Goal: Information Seeking & Learning: Understand process/instructions

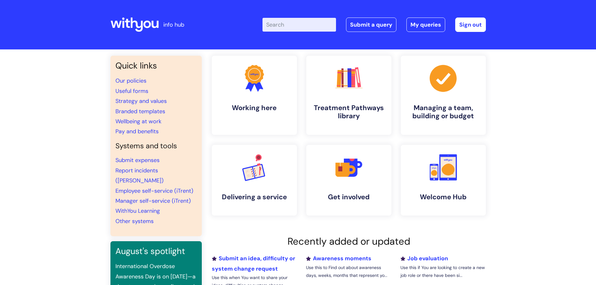
click at [284, 27] on input "Enter your search term here..." at bounding box center [299, 25] width 74 height 14
type input "time sheet"
click button "Search" at bounding box center [0, 0] width 0 height 0
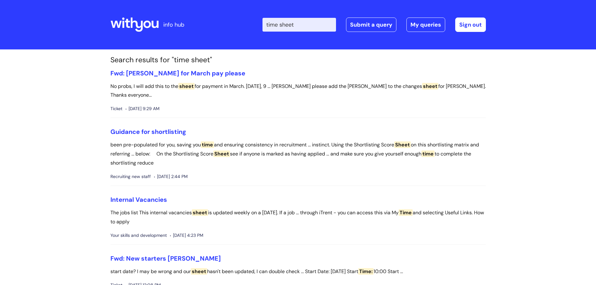
drag, startPoint x: 316, startPoint y: 25, endPoint x: 196, endPoint y: 3, distance: 122.5
click at [196, 3] on header "info hub Enter your search term here... time sheet Search Submit a query My que…" at bounding box center [298, 24] width 596 height 49
type input "overtime"
click button "Search" at bounding box center [0, 0] width 0 height 0
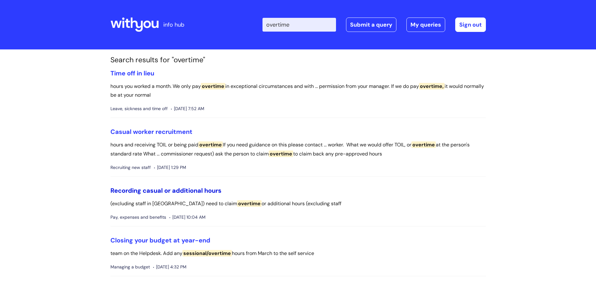
click at [162, 192] on link "Recording casual or additional hours" at bounding box center [165, 190] width 111 height 8
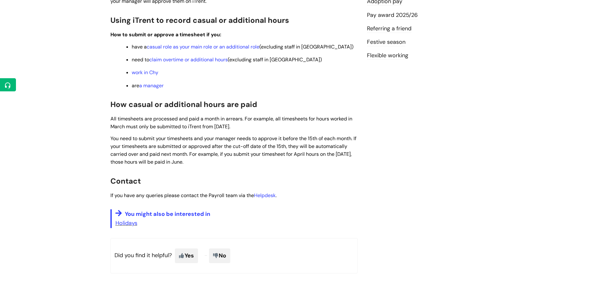
scroll to position [219, 0]
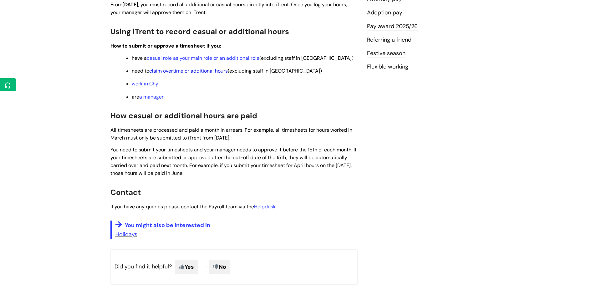
click at [185, 70] on link "claim overtime or additional hours" at bounding box center [188, 71] width 79 height 7
